Goal: Task Accomplishment & Management: Complete application form

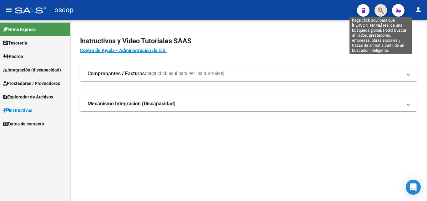
click at [381, 10] on icon "button" at bounding box center [381, 10] width 6 height 7
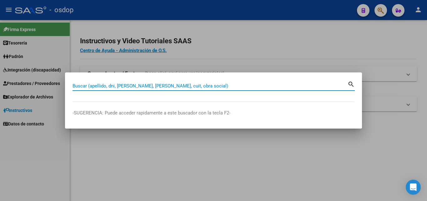
click at [142, 140] on div at bounding box center [213, 100] width 427 height 201
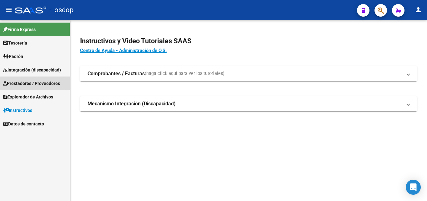
click at [29, 81] on span "Prestadores / Proveedores" at bounding box center [31, 83] width 57 height 7
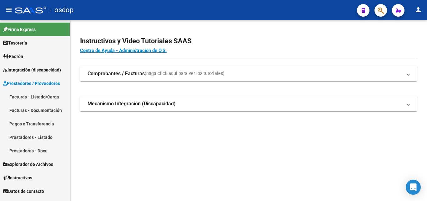
click at [31, 95] on link "Facturas - Listado/Carga" at bounding box center [35, 96] width 70 height 13
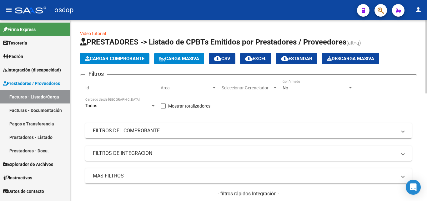
click at [126, 59] on span "Cargar Comprobante" at bounding box center [114, 59] width 59 height 6
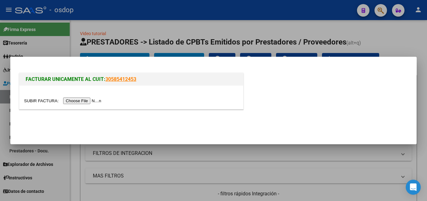
click at [90, 101] on input "file" at bounding box center [63, 100] width 79 height 7
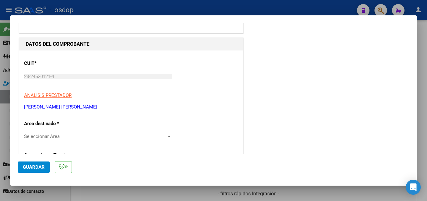
scroll to position [63, 0]
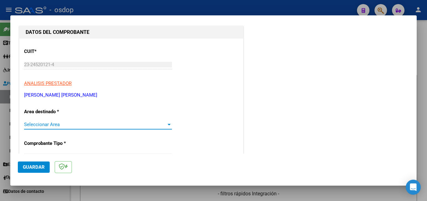
click at [168, 125] on div at bounding box center [169, 125] width 3 height 2
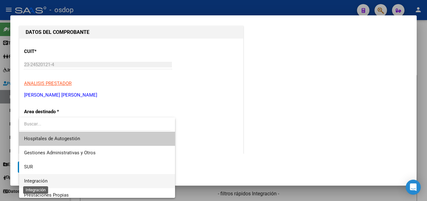
click at [41, 178] on span "Integración" at bounding box center [35, 181] width 23 height 6
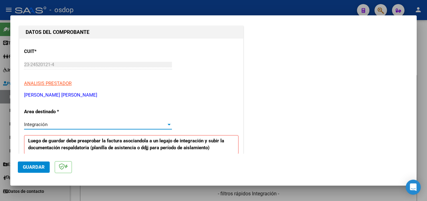
scroll to position [156, 0]
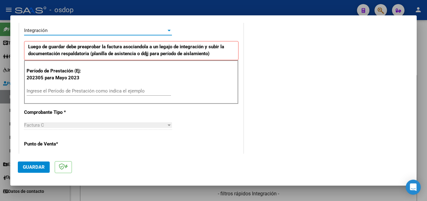
click at [50, 92] on input "Ingrese el Período de Prestación como indica el ejemplo" at bounding box center [99, 91] width 145 height 6
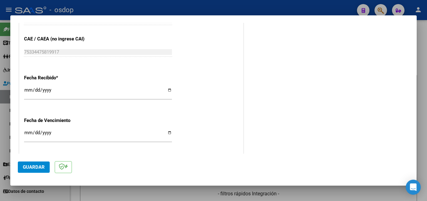
scroll to position [407, 0]
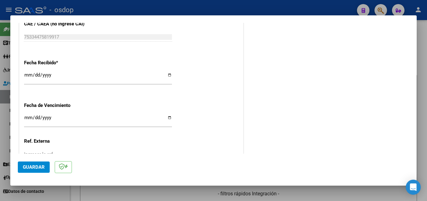
type input "202507"
click at [32, 166] on span "Guardar" at bounding box center [34, 167] width 22 height 6
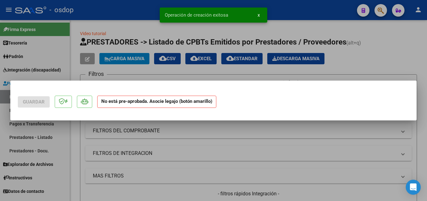
scroll to position [0, 0]
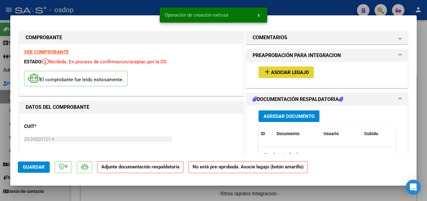
click at [290, 71] on span "Asociar Legajo" at bounding box center [290, 72] width 38 height 6
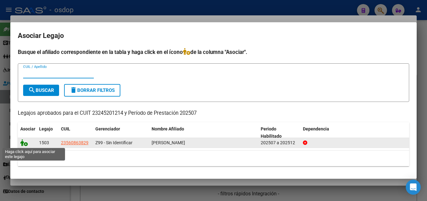
click at [25, 140] on icon at bounding box center [24, 142] width 8 height 7
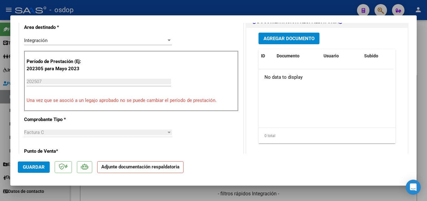
scroll to position [125, 0]
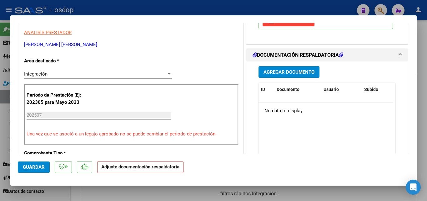
click at [295, 72] on span "Agregar Documento" at bounding box center [289, 72] width 51 height 6
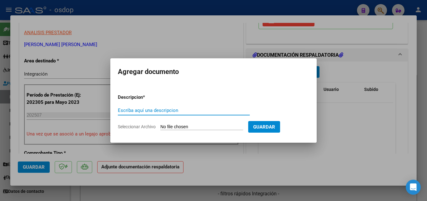
click at [145, 111] on input "Escriba aquí una descripcion" at bounding box center [184, 110] width 132 height 6
type input "planilla"
click at [215, 128] on input "Seleccionar Archivo" at bounding box center [202, 127] width 83 height 6
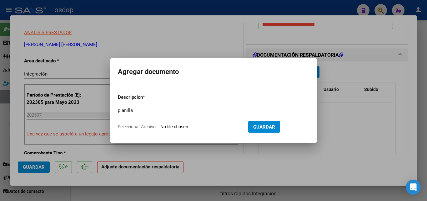
type input "C:\fakepath\Planilla Julio.jpeg"
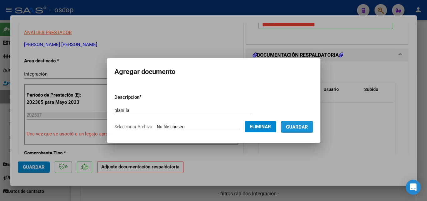
click at [305, 126] on span "Guardar" at bounding box center [297, 127] width 22 height 6
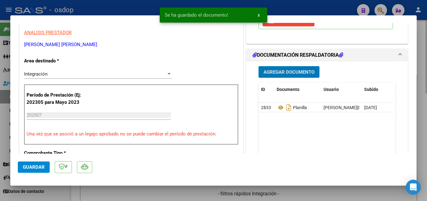
click at [362, 191] on div at bounding box center [213, 100] width 427 height 201
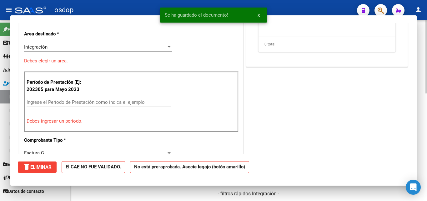
scroll to position [0, 0]
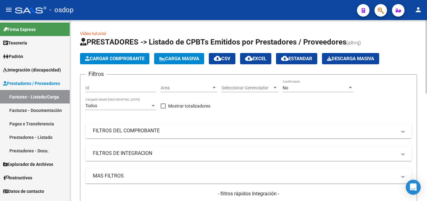
click at [114, 56] on span "Cargar Comprobante" at bounding box center [114, 59] width 59 height 6
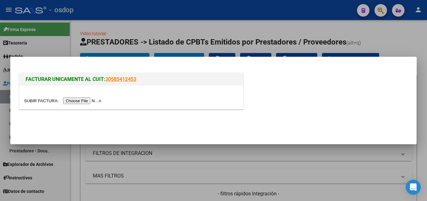
click at [96, 99] on input "file" at bounding box center [63, 100] width 79 height 7
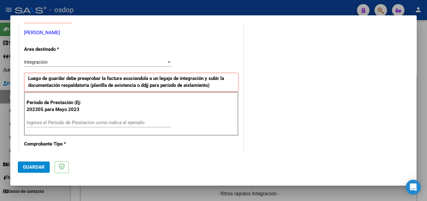
scroll to position [125, 0]
click at [54, 120] on input "Ingrese el Período de Prestación como indica el ejemplo" at bounding box center [99, 122] width 145 height 6
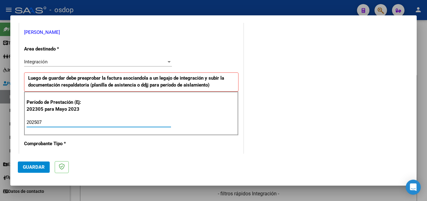
type input "202507"
click at [24, 162] on button "Guardar" at bounding box center [34, 166] width 32 height 11
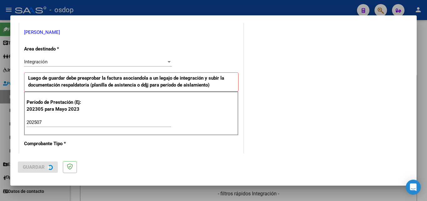
scroll to position [0, 0]
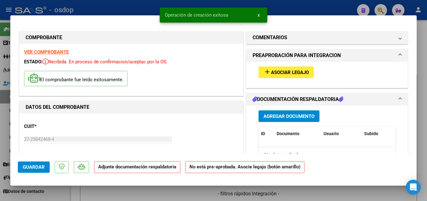
click at [292, 70] on span "Asociar Legajo" at bounding box center [290, 72] width 38 height 6
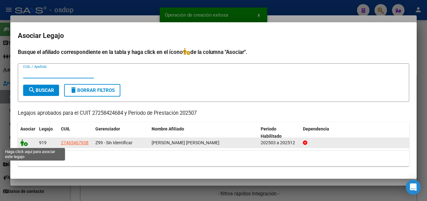
click at [23, 142] on icon at bounding box center [24, 142] width 8 height 7
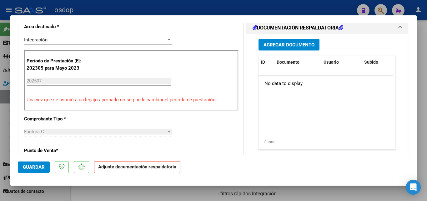
scroll to position [156, 0]
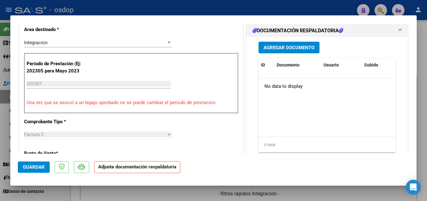
click at [289, 50] on span "Agregar Documento" at bounding box center [289, 48] width 51 height 6
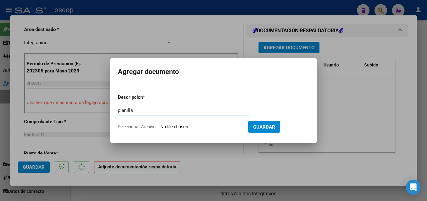
type input "planilla"
click at [186, 126] on input "Seleccionar Archivo" at bounding box center [202, 127] width 83 height 6
type input "C:\fakepath\osdop [PERSON_NAME].pdf"
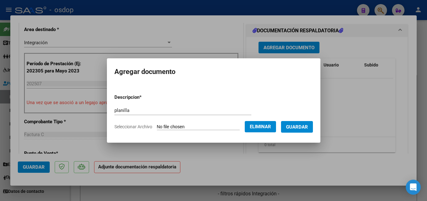
click at [308, 125] on span "Guardar" at bounding box center [297, 127] width 22 height 6
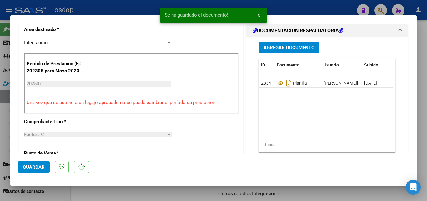
click at [345, 191] on div at bounding box center [213, 100] width 427 height 201
